Goal: Find specific page/section: Find specific page/section

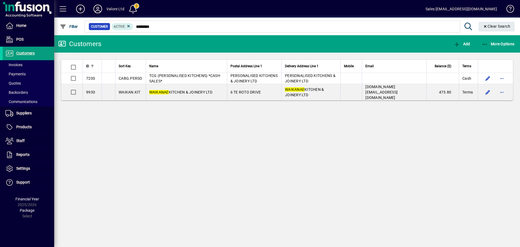
type input "********"
